Goal: Complete application form: Complete application form

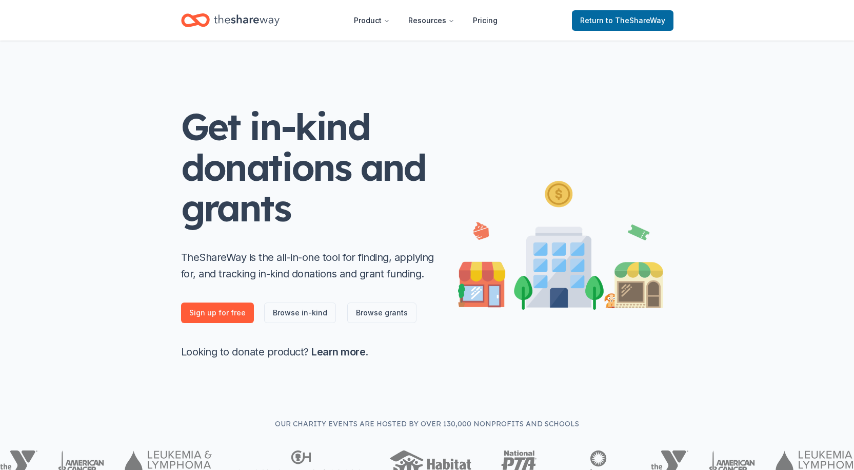
click at [626, 18] on span "to TheShareWay" at bounding box center [636, 20] width 60 height 9
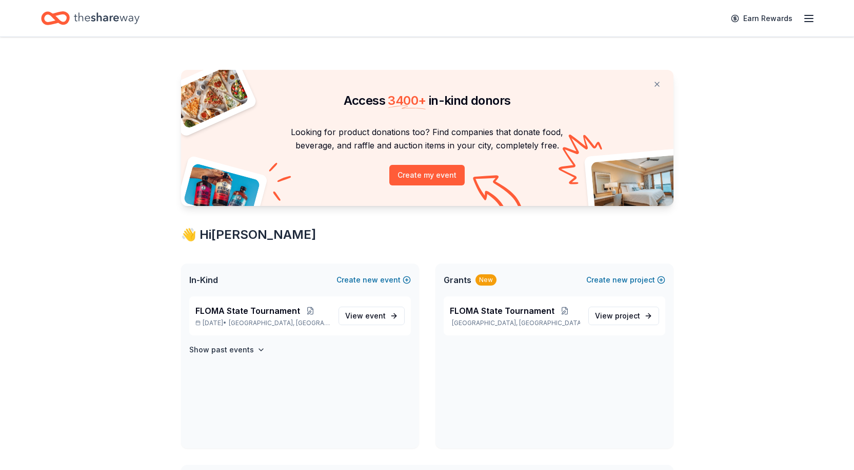
click at [270, 312] on span "FLOMA State Tournament" at bounding box center [248, 310] width 105 height 12
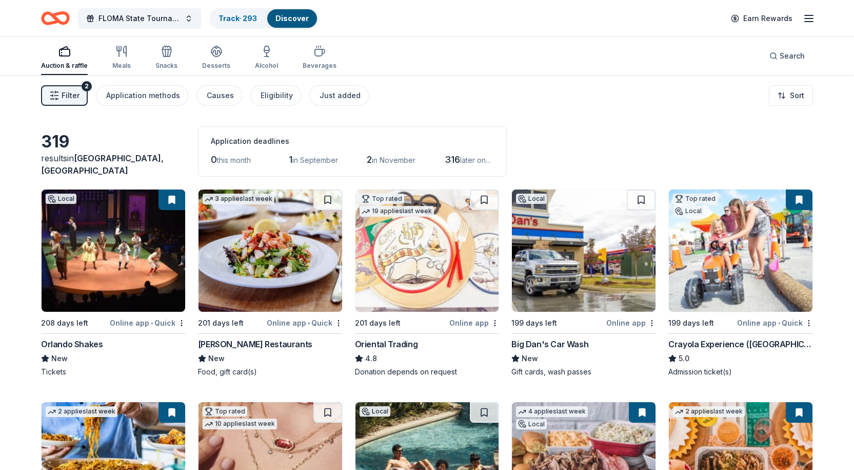
click at [146, 17] on span "FLOMA State Tournament" at bounding box center [140, 18] width 82 height 12
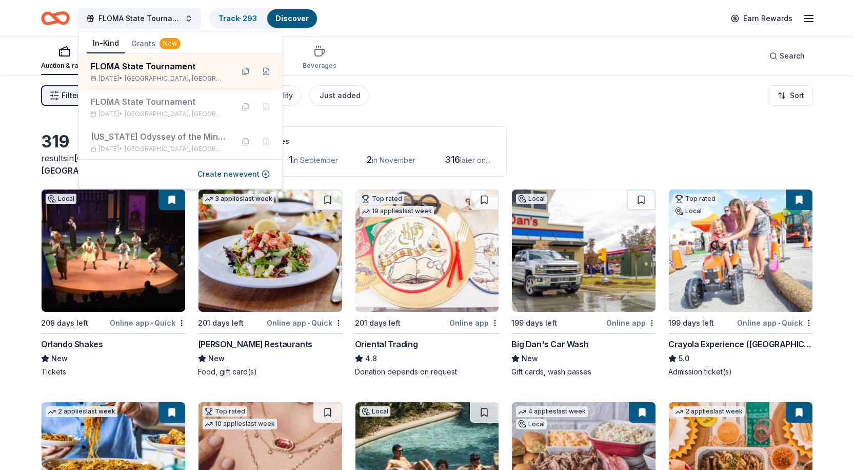
click at [262, 73] on button at bounding box center [266, 71] width 16 height 16
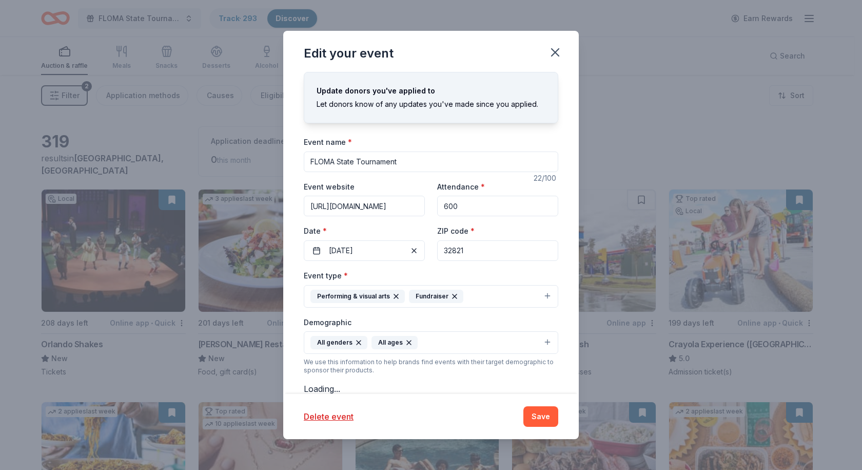
click at [381, 250] on button "[DATE]" at bounding box center [364, 250] width 121 height 21
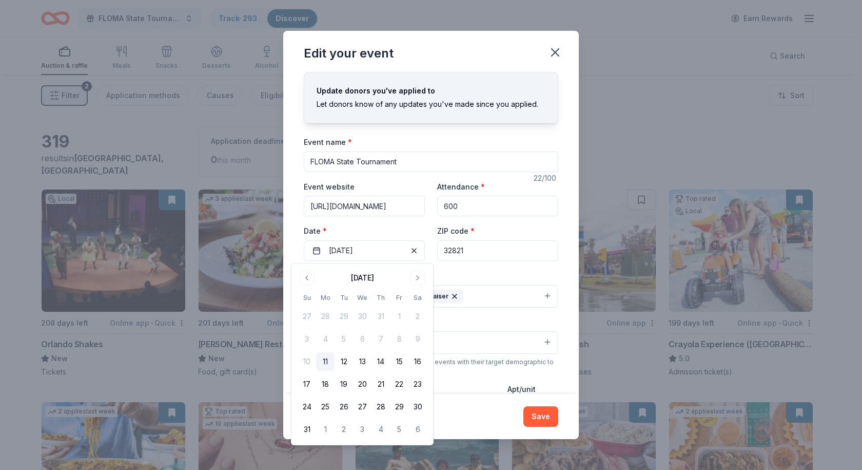
click at [416, 279] on button "Go to next month" at bounding box center [418, 277] width 14 height 14
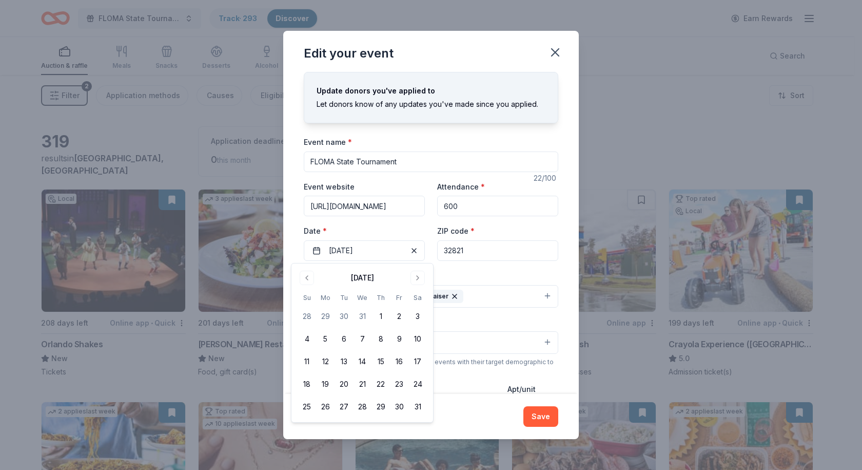
click at [416, 279] on button "Go to next month" at bounding box center [418, 277] width 14 height 14
click at [414, 315] on button "4" at bounding box center [417, 316] width 18 height 18
click at [548, 416] on button "Save" at bounding box center [540, 416] width 35 height 21
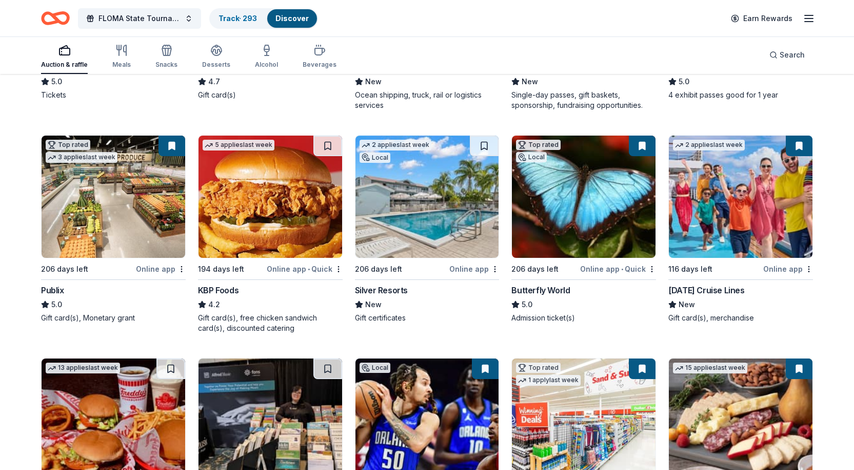
scroll to position [1142, 0]
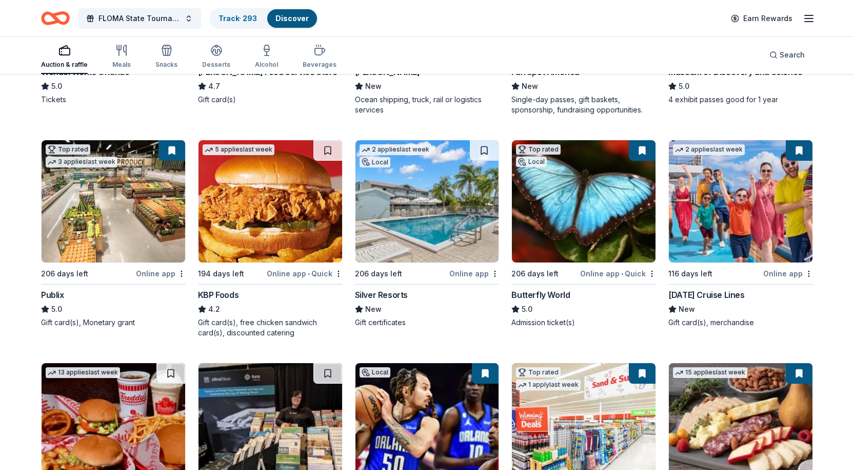
click at [52, 295] on div "Publix" at bounding box center [52, 294] width 23 height 12
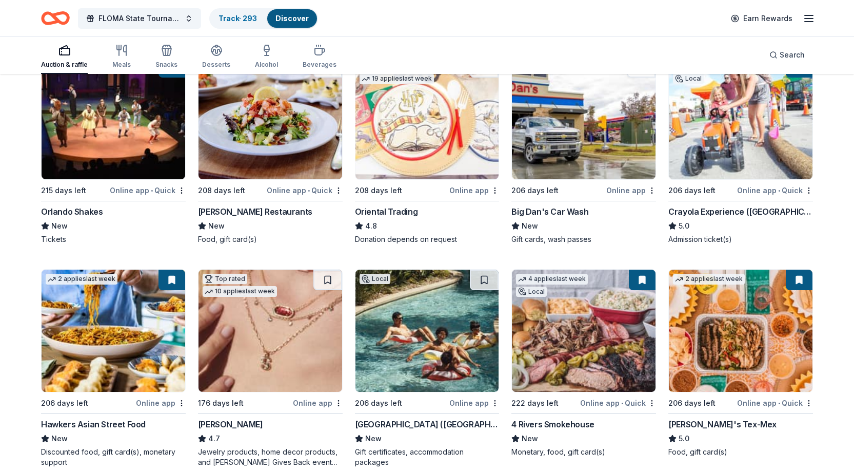
scroll to position [0, 0]
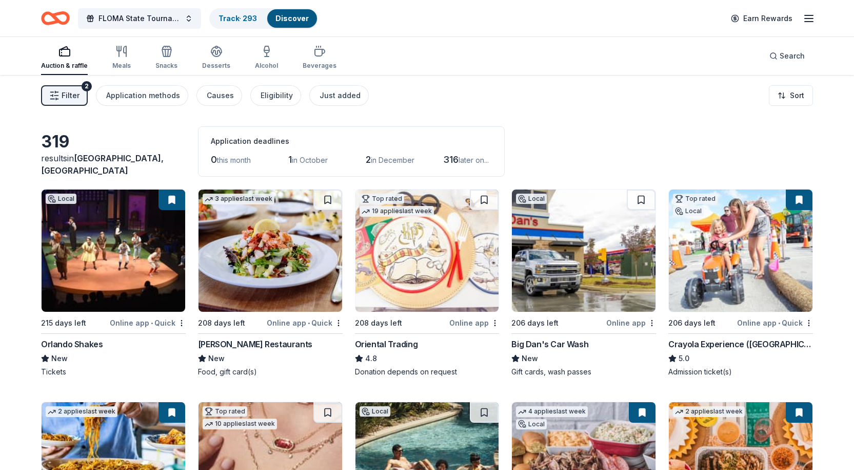
click at [810, 21] on icon "button" at bounding box center [809, 18] width 12 height 12
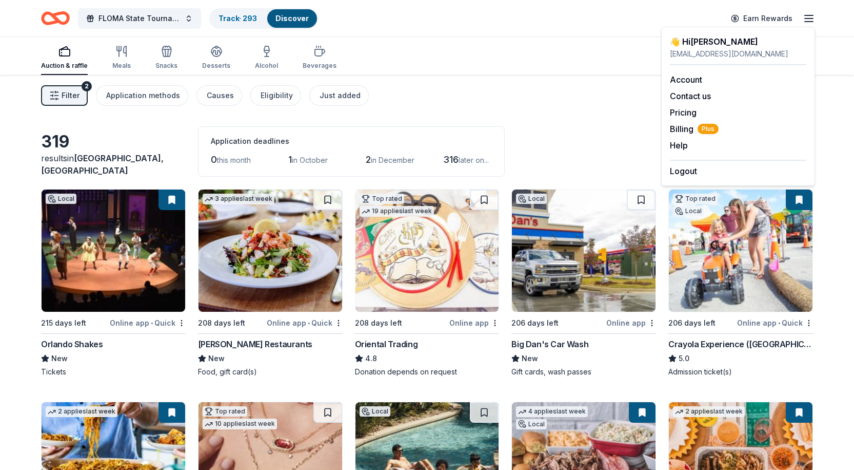
click at [692, 176] on button "Logout" at bounding box center [683, 171] width 27 height 12
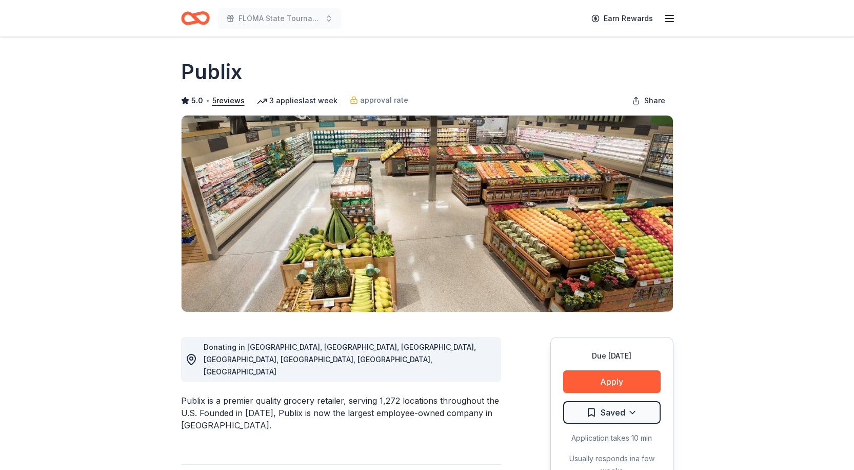
click at [613, 382] on button "Apply" at bounding box center [612, 381] width 98 height 23
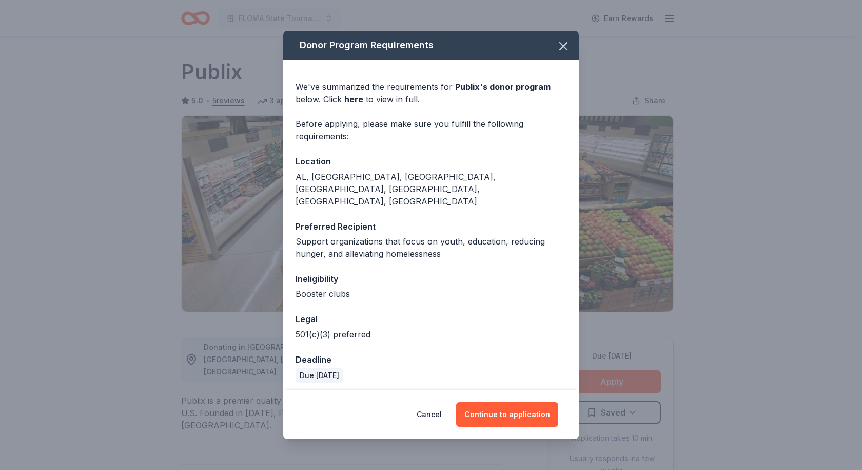
click at [520, 405] on button "Continue to application" at bounding box center [507, 414] width 102 height 25
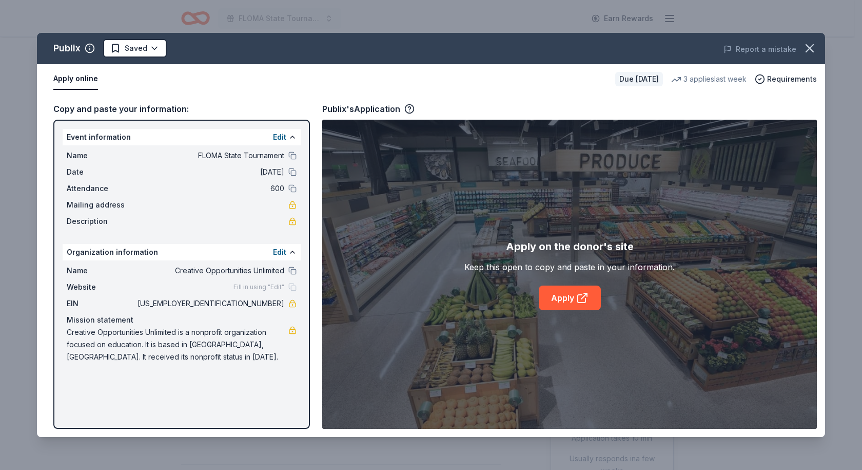
click at [557, 296] on link "Apply" at bounding box center [570, 297] width 62 height 25
